Goal: Task Accomplishment & Management: Use online tool/utility

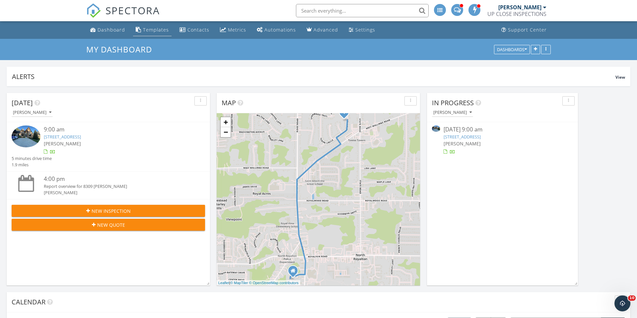
click at [154, 29] on div "Templates" at bounding box center [156, 30] width 26 height 6
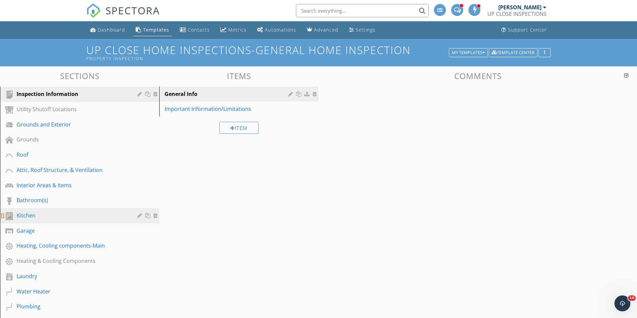
click at [50, 213] on div "Kitchen" at bounding box center [72, 215] width 111 height 8
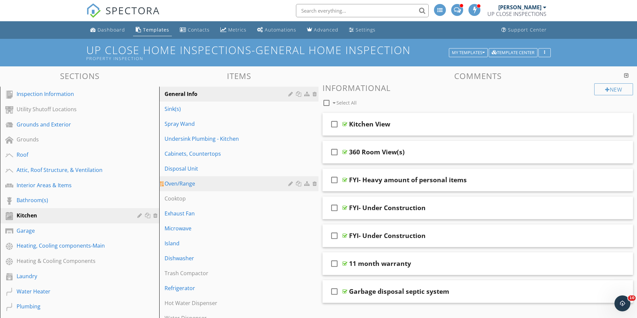
drag, startPoint x: 198, startPoint y: 217, endPoint x: 280, endPoint y: 183, distance: 88.8
click at [198, 217] on div "Exhaust Fan" at bounding box center [227, 213] width 126 height 8
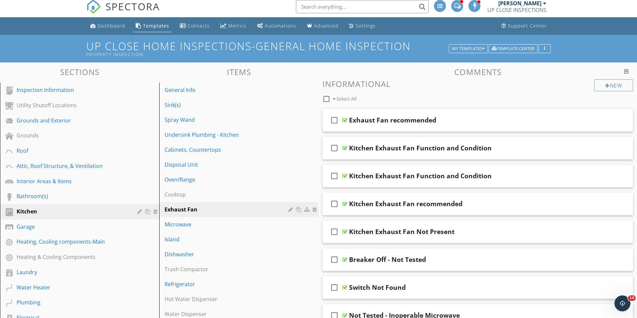
scroll to position [7, 0]
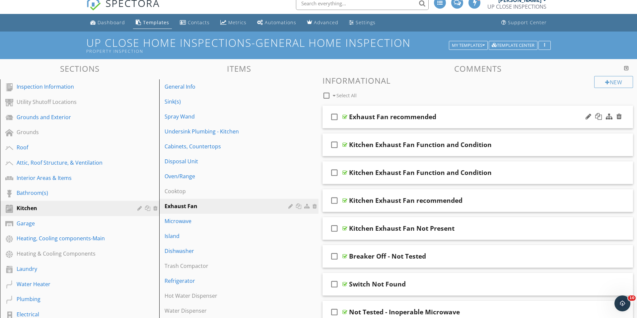
click at [526, 114] on div "Exhaust Fan recommended" at bounding box center [460, 117] width 223 height 8
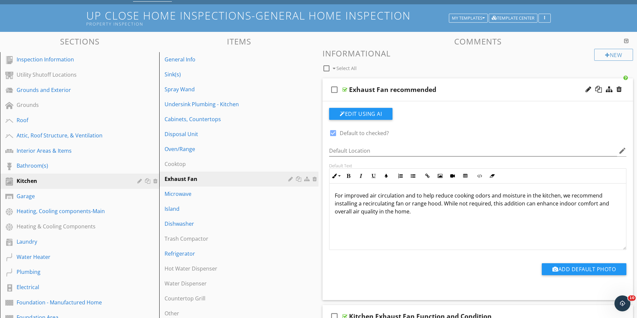
scroll to position [35, 0]
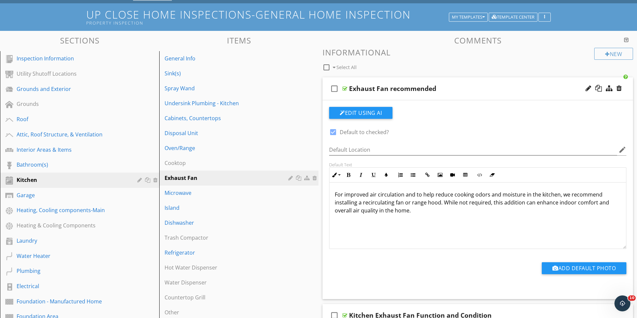
click at [336, 133] on div at bounding box center [332, 131] width 11 height 11
checkbox input "false"
click at [508, 90] on div "Exhaust Fan recommended" at bounding box center [460, 89] width 223 height 8
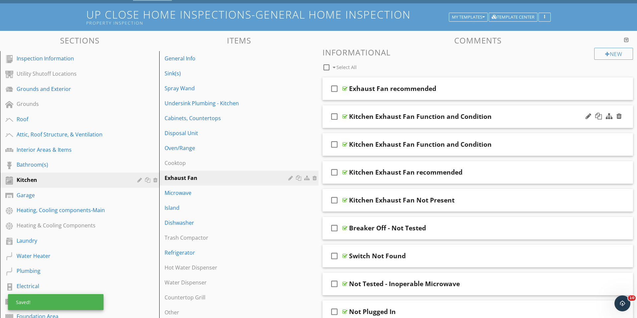
click at [506, 117] on div "Kitchen Exhaust Fan Function and Condition" at bounding box center [460, 116] width 223 height 8
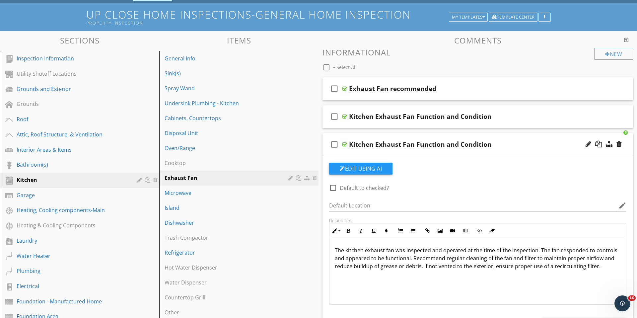
click at [333, 186] on div at bounding box center [332, 187] width 11 height 11
checkbox input "true"
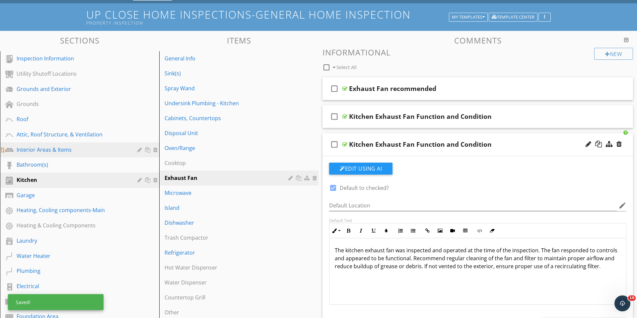
click at [52, 151] on div "Interior Areas & Items" at bounding box center [72, 150] width 111 height 8
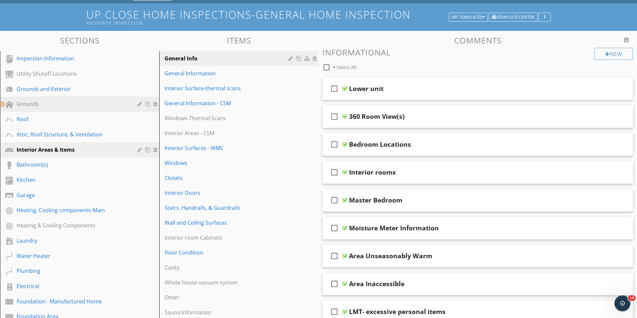
click at [32, 104] on div "Grounds" at bounding box center [72, 104] width 111 height 8
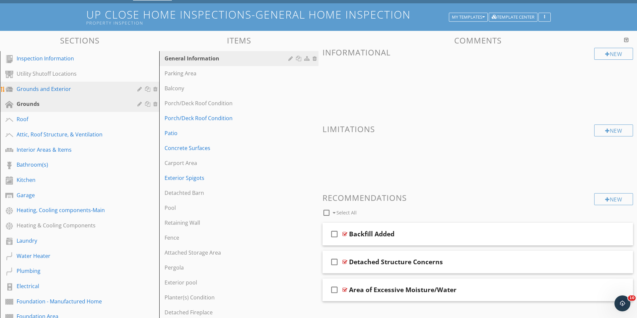
click at [70, 88] on div "Grounds and Exterior" at bounding box center [72, 89] width 111 height 8
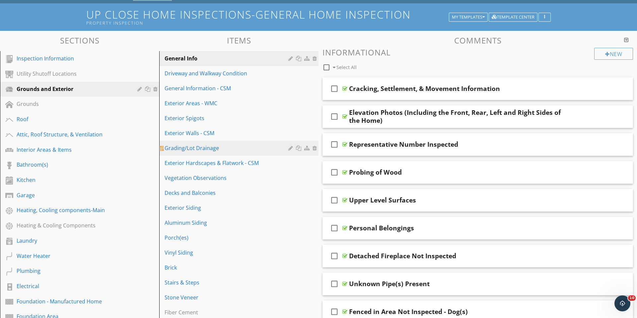
click at [240, 141] on link "Grading/Lot Drainage" at bounding box center [239, 148] width 157 height 15
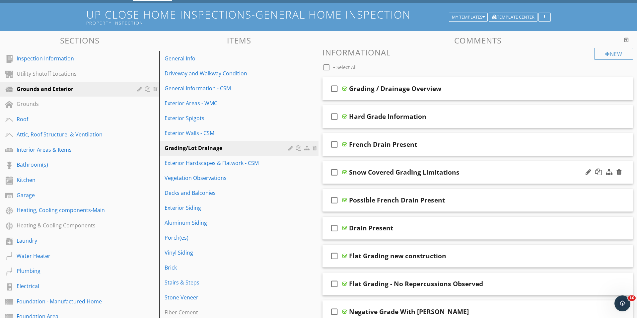
click at [474, 169] on div "Snow Covered Grading Limitations" at bounding box center [460, 172] width 223 height 8
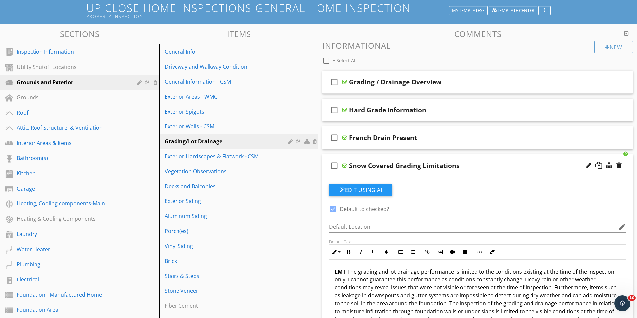
scroll to position [42, 0]
click at [332, 208] on div at bounding box center [332, 209] width 11 height 11
checkbox input "false"
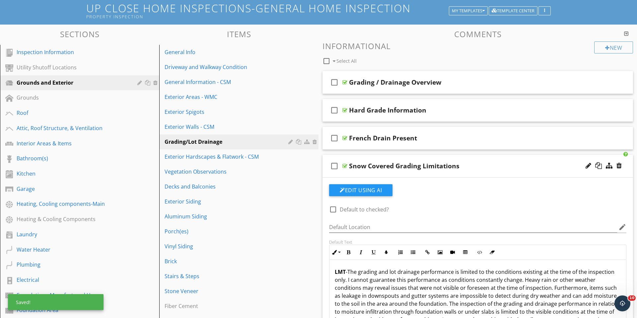
click at [483, 159] on div "check_box_outline_blank Snow Covered Grading Limitations" at bounding box center [477, 165] width 310 height 23
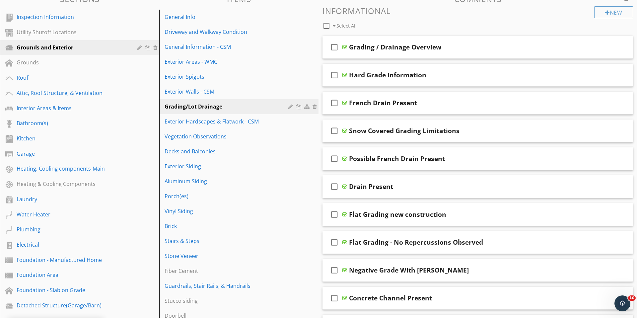
scroll to position [85, 0]
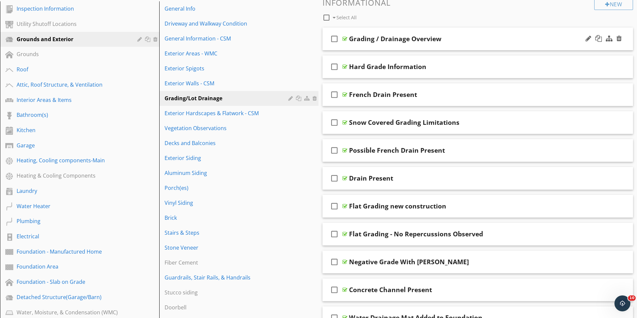
click at [456, 44] on div "check_box_outline_blank Grading / Drainage Overview" at bounding box center [477, 39] width 310 height 23
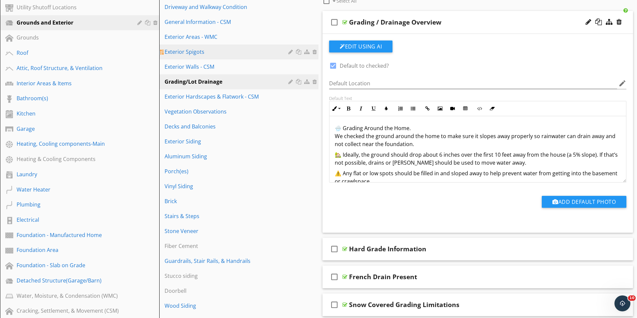
scroll to position [103, 0]
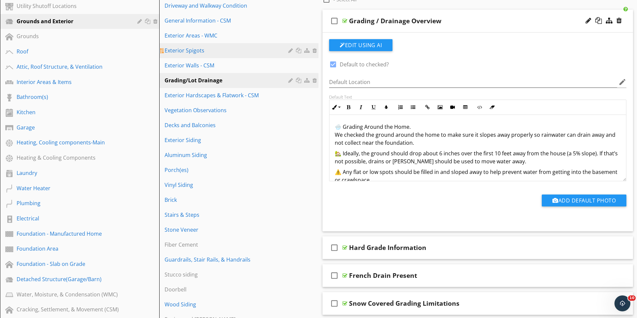
click at [197, 46] on div "Exterior Spigots" at bounding box center [227, 50] width 126 height 8
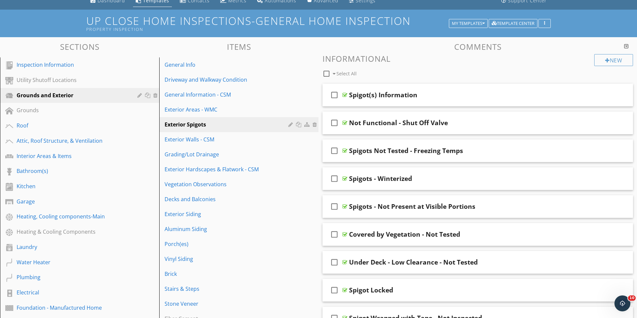
scroll to position [25, 0]
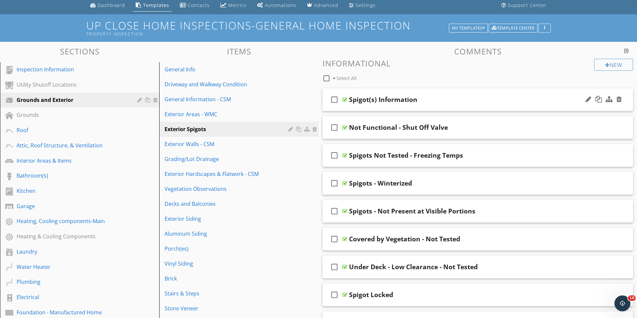
click at [455, 96] on div "Spigot(s) Information" at bounding box center [460, 99] width 223 height 8
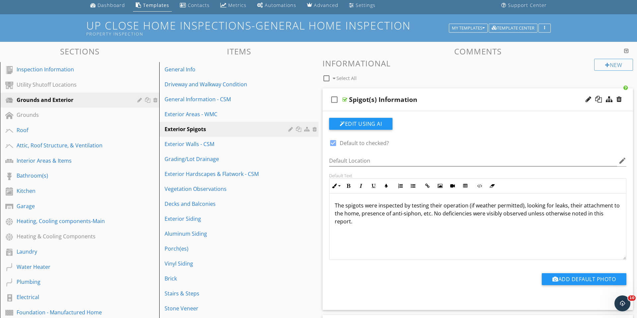
scroll to position [24, 0]
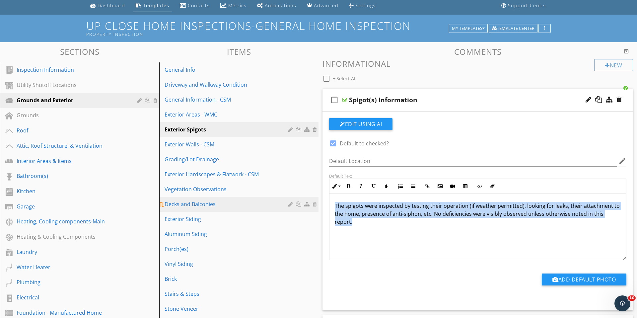
drag, startPoint x: 597, startPoint y: 212, endPoint x: 314, endPoint y: 198, distance: 283.5
copy p "The spigots were inspected by testing their operation (if weather permitted), l…"
click at [365, 124] on button "Edit Using AI" at bounding box center [360, 124] width 63 height 12
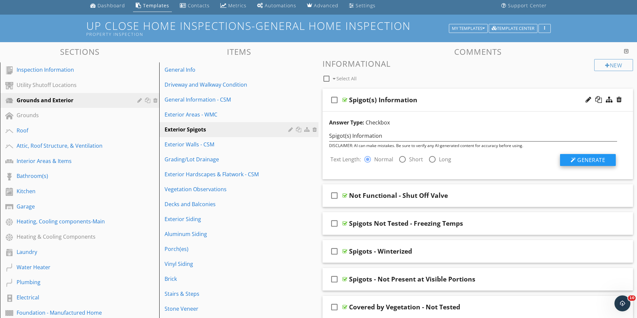
click at [602, 159] on span "Generate" at bounding box center [591, 159] width 28 height 7
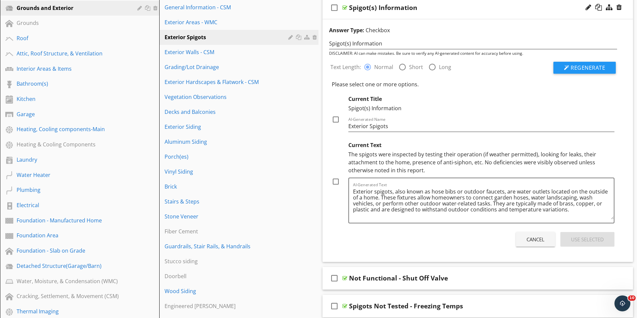
scroll to position [117, 0]
drag, startPoint x: 335, startPoint y: 120, endPoint x: 337, endPoint y: 132, distance: 12.5
click at [335, 120] on div at bounding box center [335, 118] width 11 height 11
checkbox input "true"
click at [336, 179] on div at bounding box center [335, 180] width 11 height 11
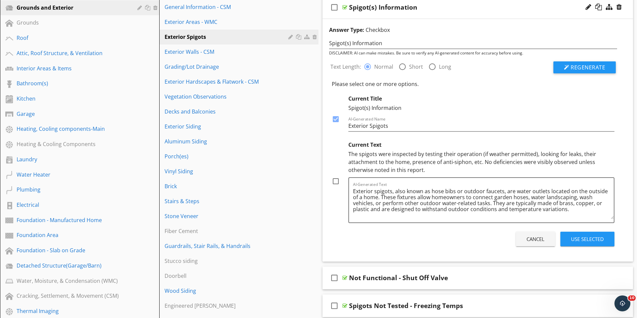
checkbox input "true"
click at [583, 243] on button "Use Selected" at bounding box center [587, 238] width 54 height 15
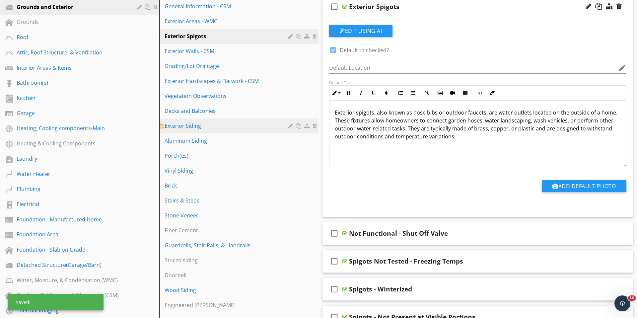
click at [196, 122] on div "Exterior Siding" at bounding box center [227, 126] width 126 height 8
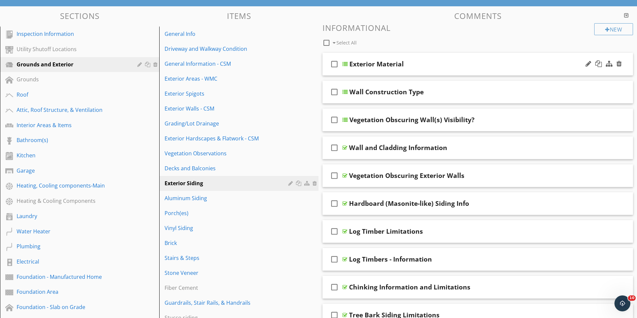
scroll to position [62, 0]
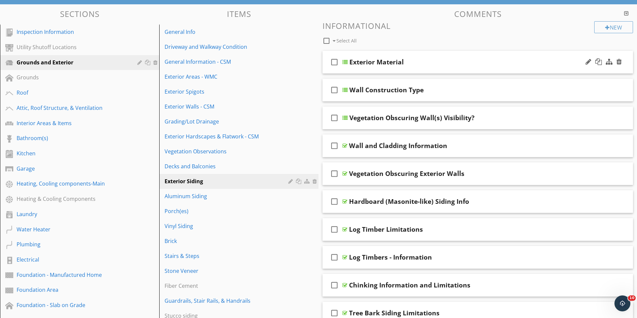
click at [408, 65] on div "Exterior Material" at bounding box center [460, 62] width 223 height 8
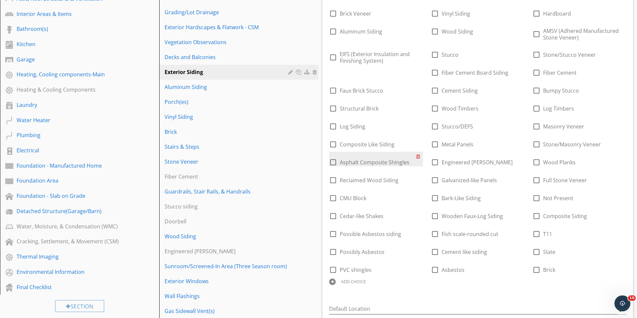
scroll to position [195, 0]
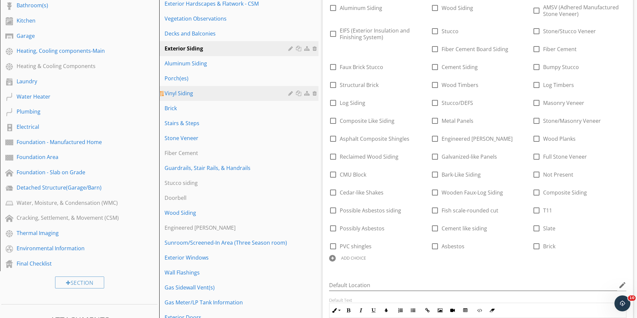
click at [199, 97] on link "Vinyl Siding" at bounding box center [239, 93] width 157 height 15
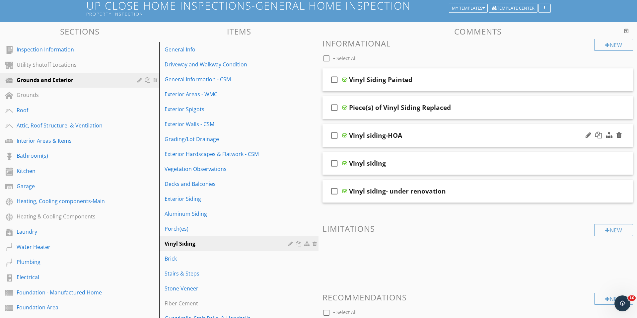
scroll to position [36, 0]
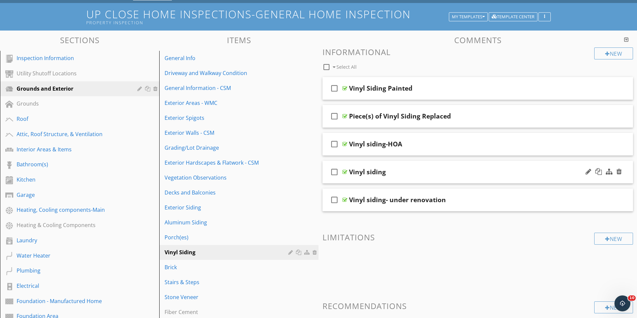
click at [448, 167] on div "check_box_outline_blank Vinyl siding" at bounding box center [477, 171] width 310 height 23
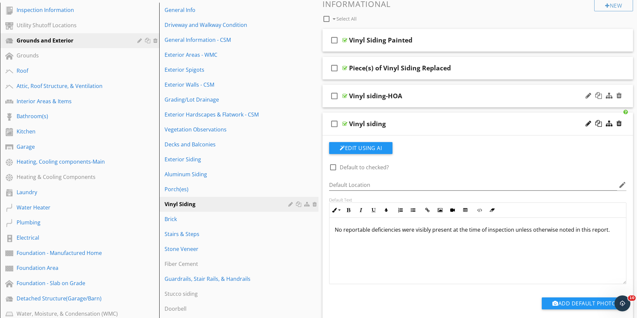
scroll to position [85, 0]
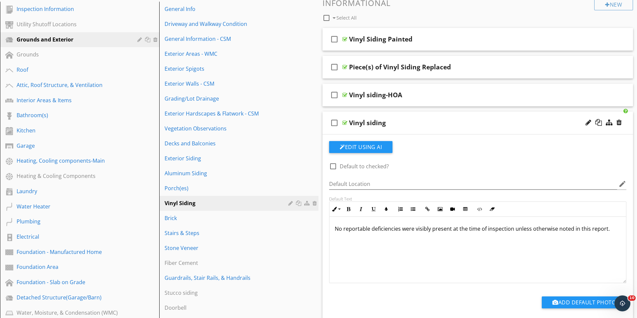
click at [375, 151] on button "Edit Using AI" at bounding box center [360, 147] width 63 height 12
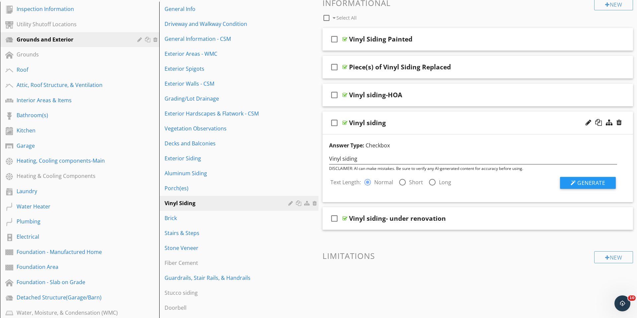
scroll to position [86, 0]
click at [598, 181] on span "Generate" at bounding box center [591, 181] width 28 height 7
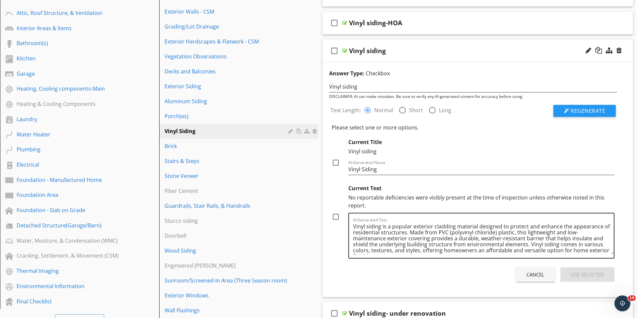
scroll to position [8, 0]
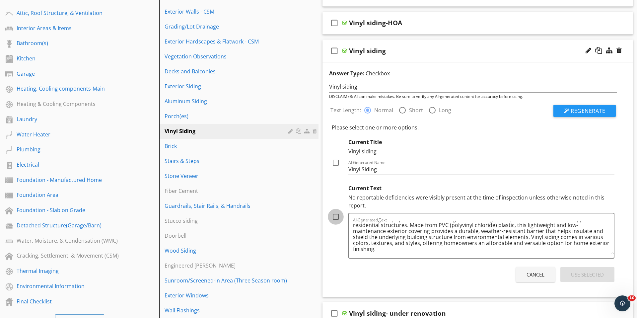
click at [335, 216] on div at bounding box center [335, 216] width 11 height 11
checkbox input "true"
click at [336, 165] on div at bounding box center [335, 162] width 11 height 11
checkbox input "true"
drag, startPoint x: 579, startPoint y: 280, endPoint x: 561, endPoint y: 275, distance: 18.9
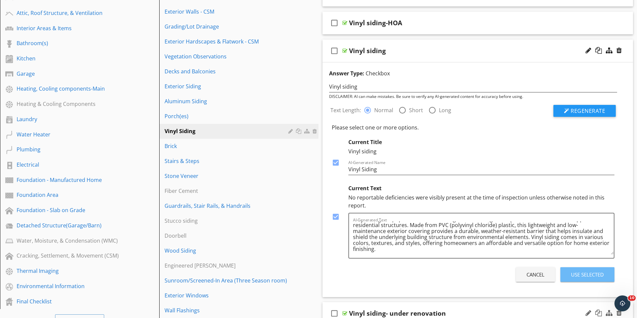
click at [579, 280] on button "Use Selected" at bounding box center [587, 274] width 54 height 15
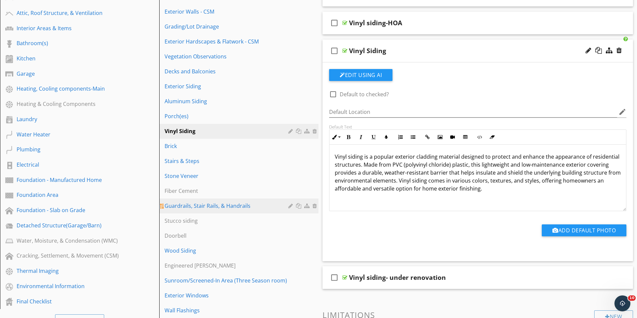
click at [251, 207] on div "Guardrails, Stair Rails, & Handrails" at bounding box center [227, 206] width 126 height 8
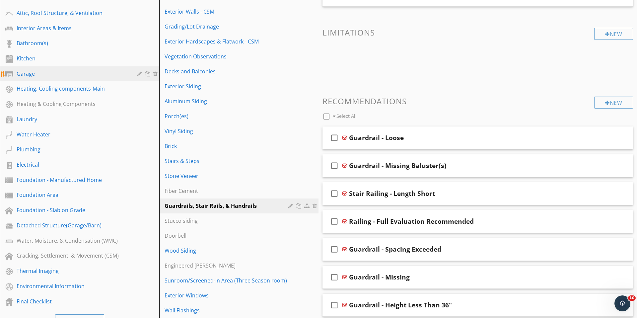
click at [40, 71] on div "Garage" at bounding box center [72, 74] width 111 height 8
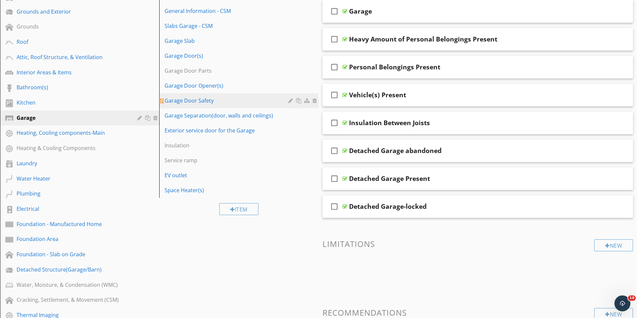
scroll to position [111, 0]
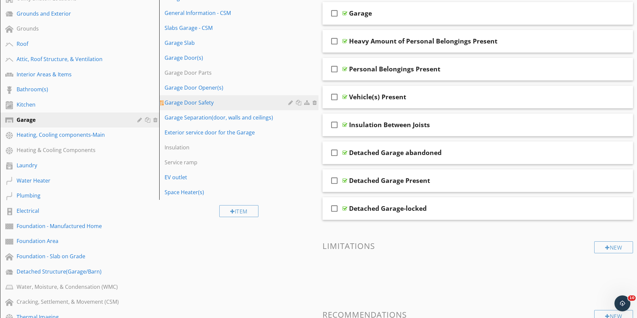
click at [219, 95] on link "Garage Door Safety" at bounding box center [239, 102] width 157 height 15
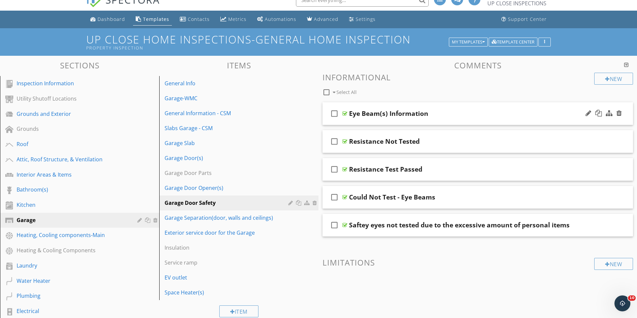
scroll to position [0, 0]
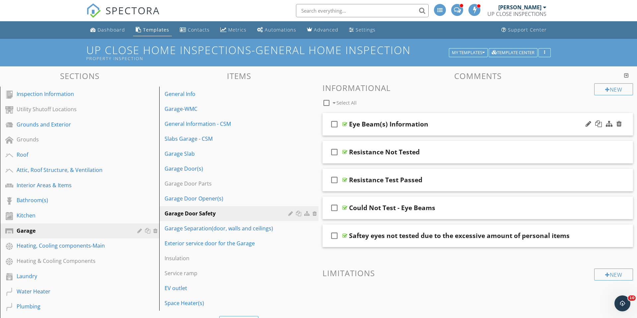
click at [456, 129] on div "check_box_outline_blank Eye Beam(s) Information" at bounding box center [477, 124] width 310 height 23
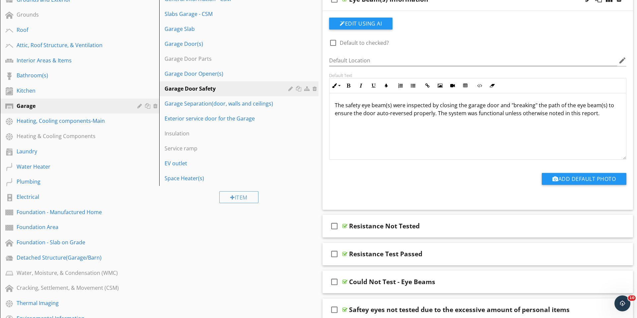
scroll to position [0, 0]
click at [337, 22] on button "Edit Using AI" at bounding box center [360, 24] width 63 height 12
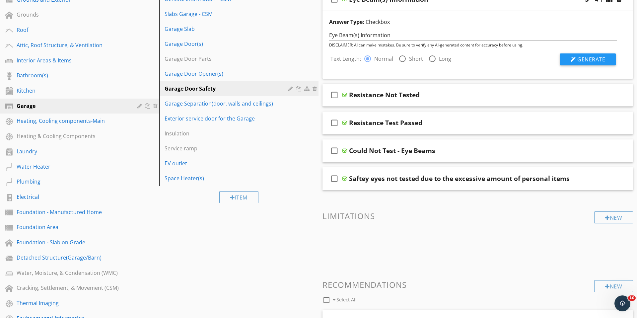
scroll to position [122, 0]
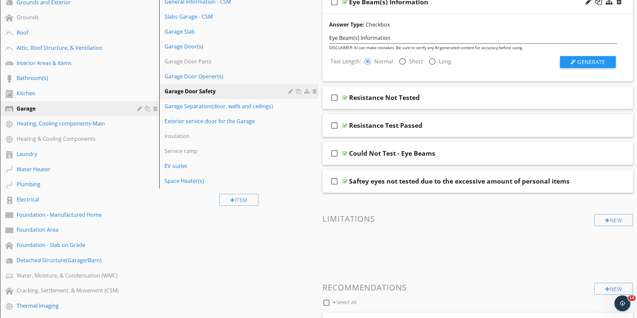
click at [399, 60] on div at bounding box center [401, 61] width 11 height 11
radio input "false"
radio input "true"
click at [568, 60] on button "Generate" at bounding box center [588, 62] width 56 height 12
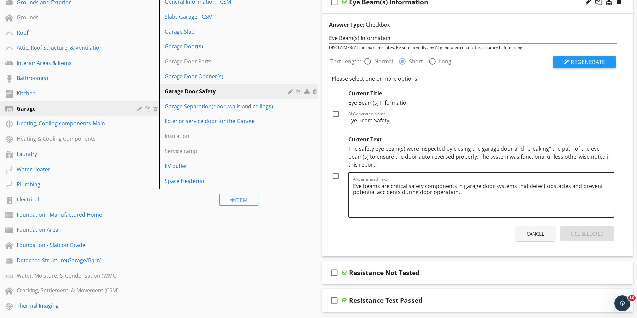
click at [423, 186] on textarea "Eye beams are critical safety components in garage door systems that detect obs…" at bounding box center [483, 196] width 261 height 33
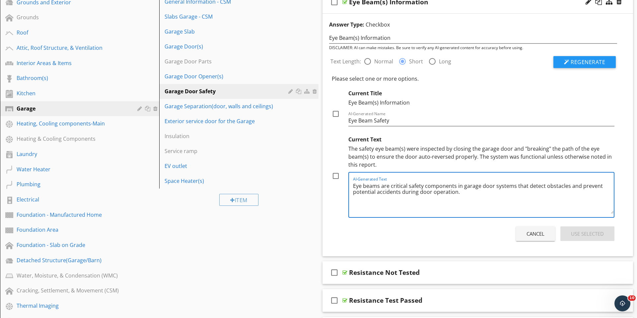
click at [424, 185] on textarea "Eye beams are critical safety components in garage door systems that detect obs…" at bounding box center [483, 196] width 261 height 33
type textarea "Eye beams are critical components in garage door systems that detect obstacles …"
drag, startPoint x: 336, startPoint y: 174, endPoint x: 331, endPoint y: 118, distance: 55.6
click at [336, 173] on div at bounding box center [335, 175] width 11 height 11
checkbox input "true"
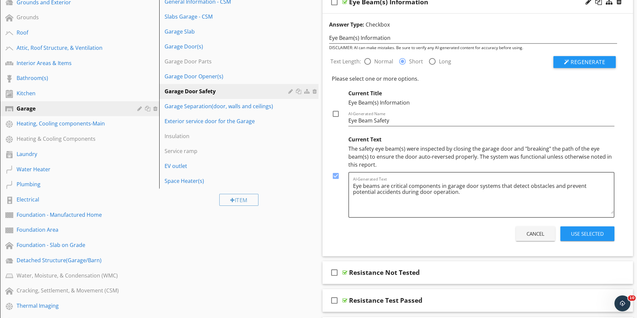
click at [334, 112] on div at bounding box center [335, 113] width 11 height 11
checkbox input "true"
click at [584, 233] on div "Use Selected" at bounding box center [587, 234] width 33 height 8
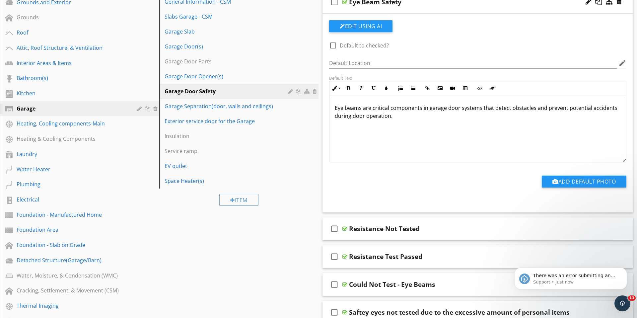
scroll to position [0, 0]
click at [551, 278] on span "There was an error submitting an inspection to HomeBinder: https://app.spectora…" at bounding box center [574, 282] width 82 height 19
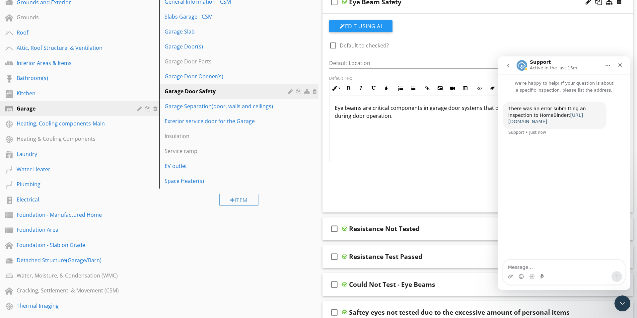
click at [530, 123] on link "https://app.spectora.com/inspection/0bc7a41d-89de-4d87-b40e-8a0b8f836bba" at bounding box center [545, 118] width 75 height 12
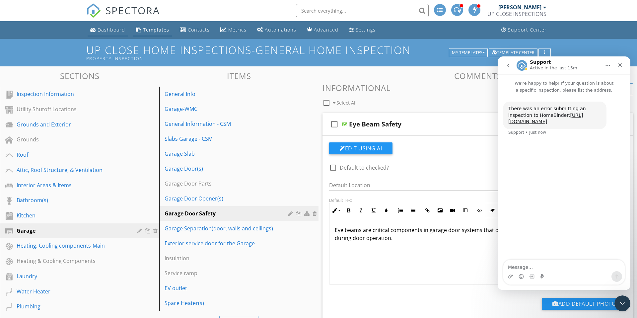
click at [103, 28] on div "Dashboard" at bounding box center [111, 30] width 28 height 6
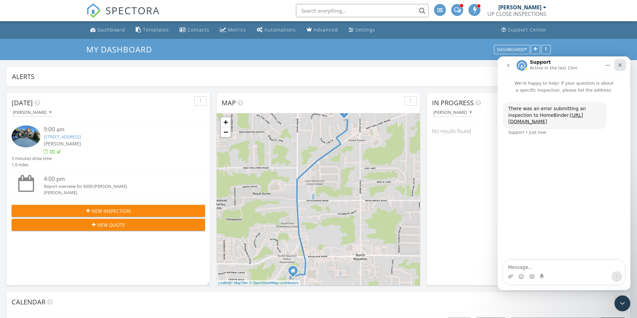
click at [618, 62] on icon "Close" at bounding box center [619, 64] width 5 height 5
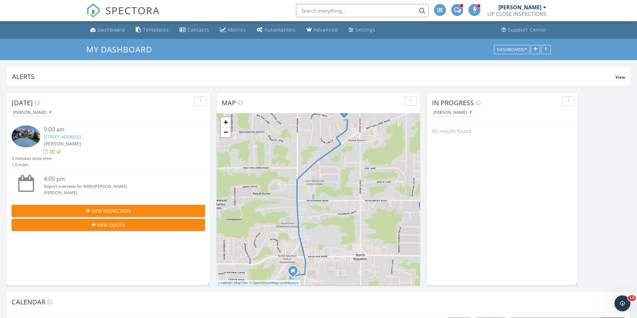
click at [81, 136] on link "[STREET_ADDRESS]" at bounding box center [62, 137] width 37 height 6
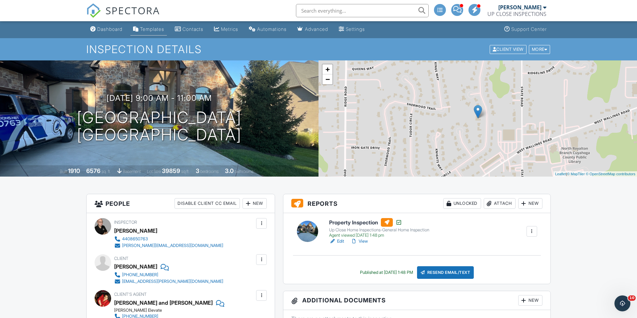
scroll to position [3, 0]
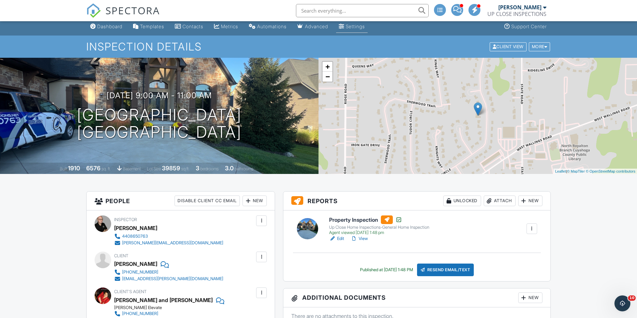
click at [365, 27] on div "Settings" at bounding box center [354, 27] width 19 height 6
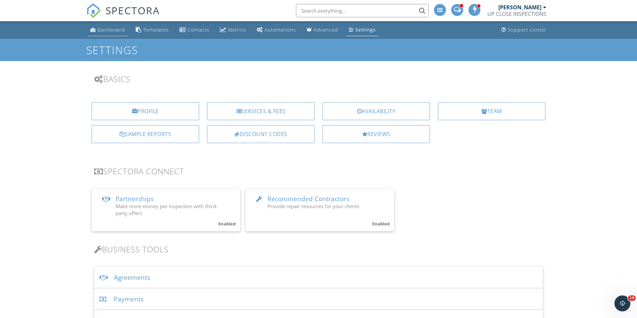
click at [115, 29] on div "Dashboard" at bounding box center [111, 30] width 28 height 6
